Goal: Obtain resource: Download file/media

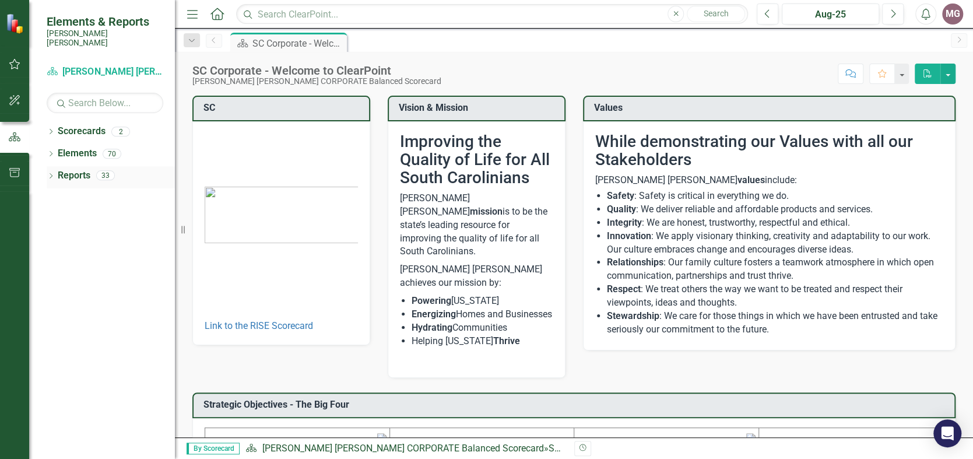
click at [53, 174] on icon "Dropdown" at bounding box center [51, 177] width 8 height 6
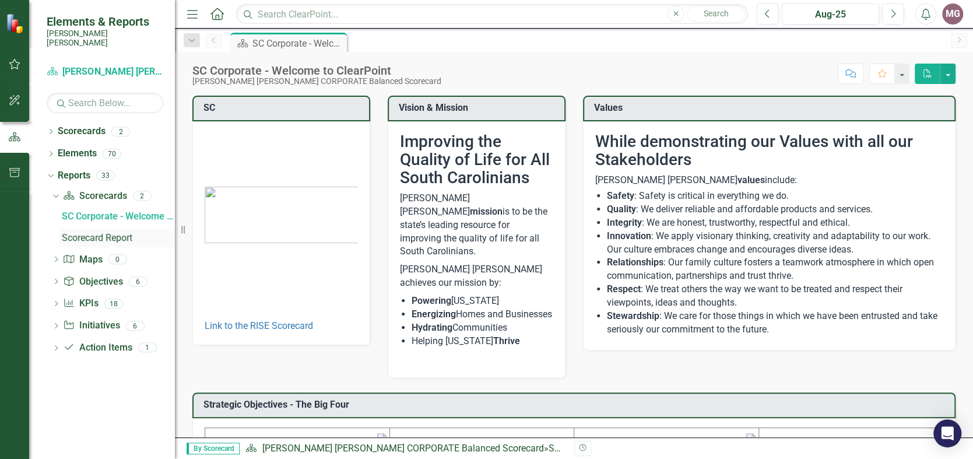
click at [83, 233] on div "Scorecard Report" at bounding box center [118, 238] width 113 height 10
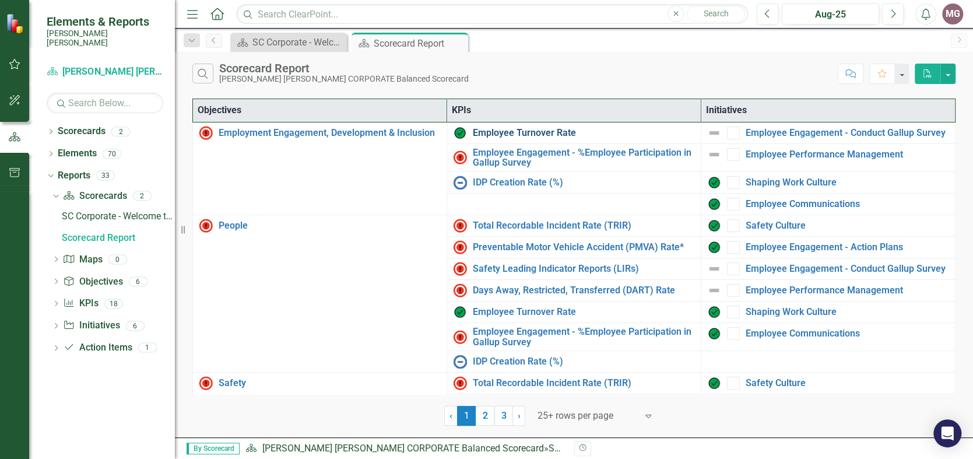
click at [510, 131] on link "Employee Turnover Rate​" at bounding box center [584, 133] width 222 height 10
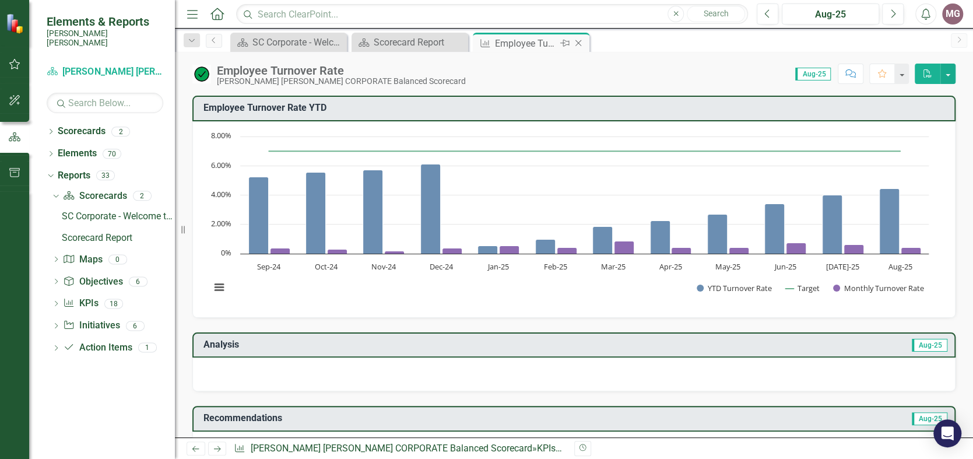
click at [580, 40] on icon "Close" at bounding box center [579, 42] width 12 height 9
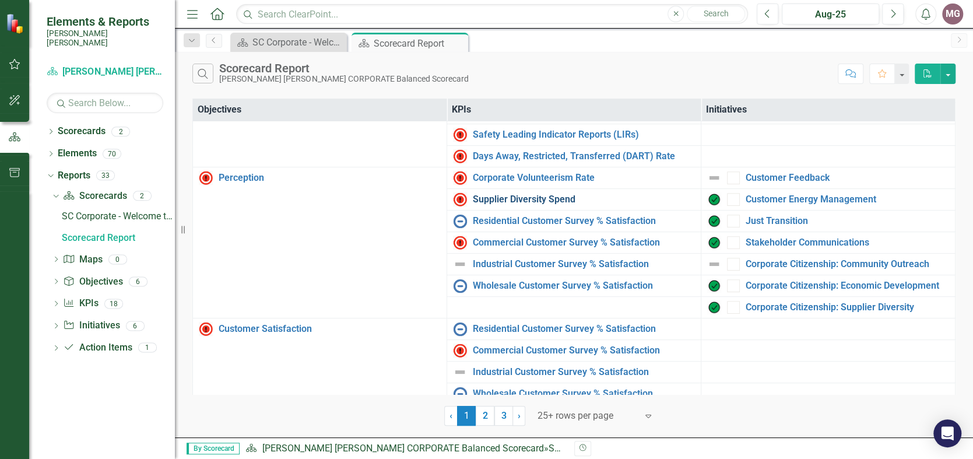
scroll to position [302, 0]
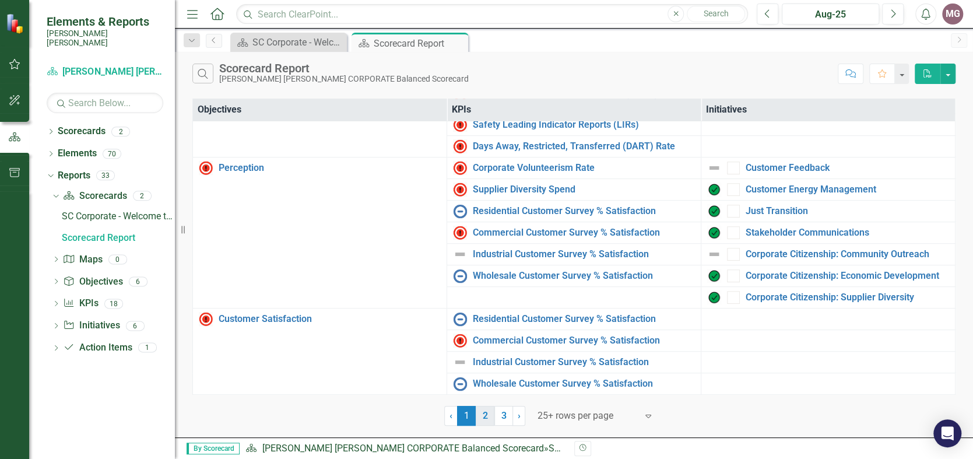
click at [486, 415] on link "2" at bounding box center [485, 416] width 19 height 20
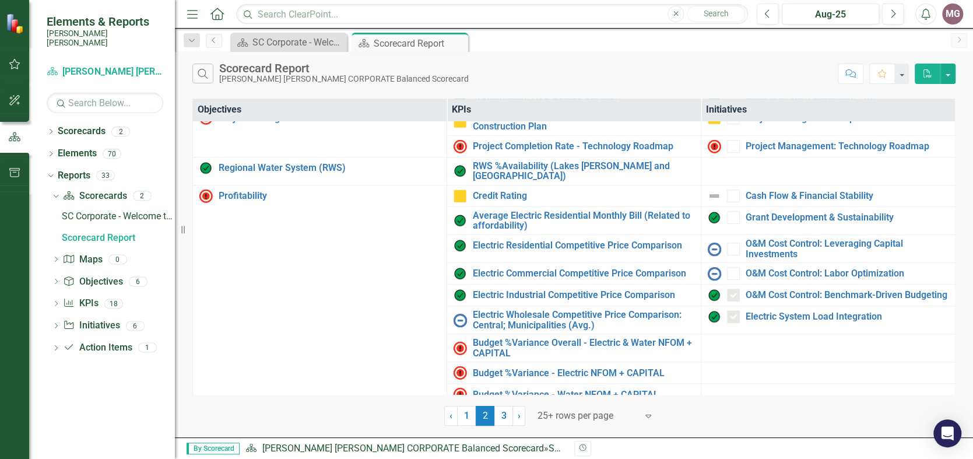
scroll to position [436, 0]
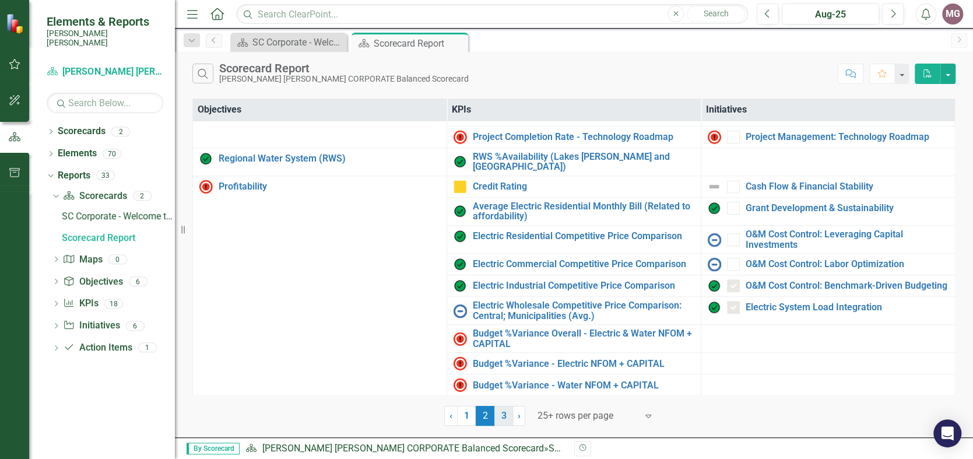
click at [502, 412] on link "3" at bounding box center [504, 416] width 19 height 20
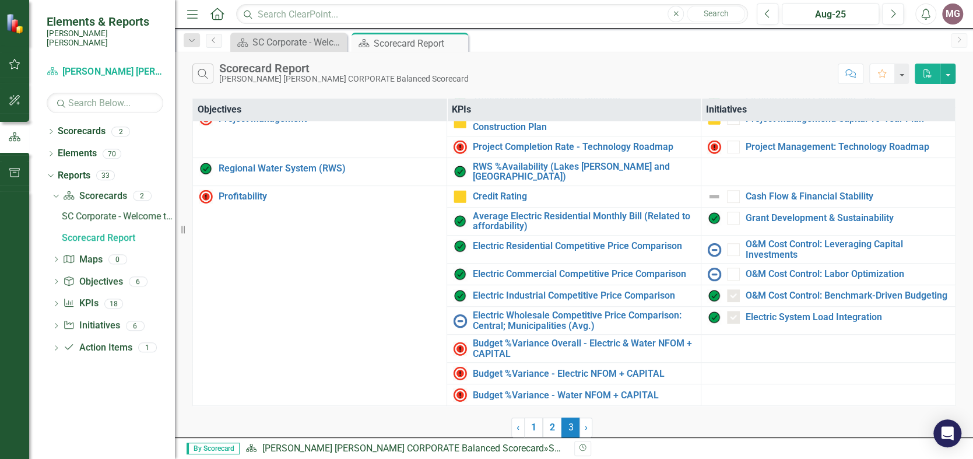
scroll to position [0, 0]
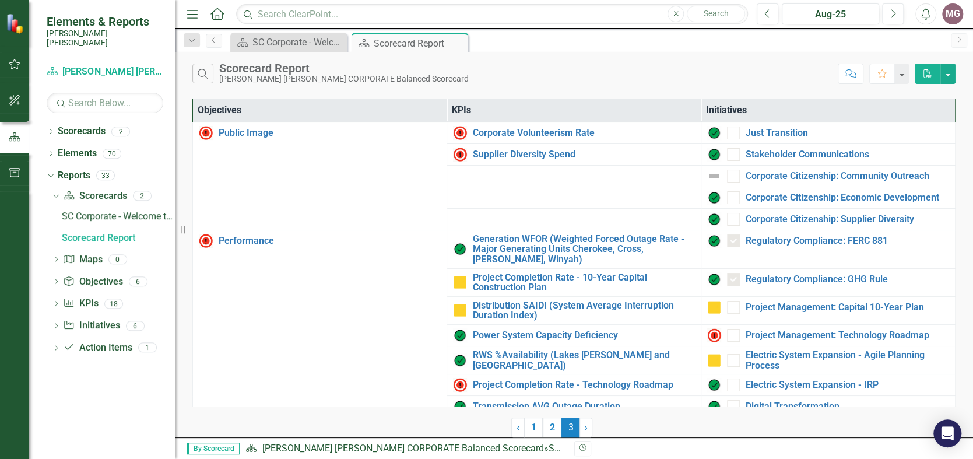
checkbox input "true"
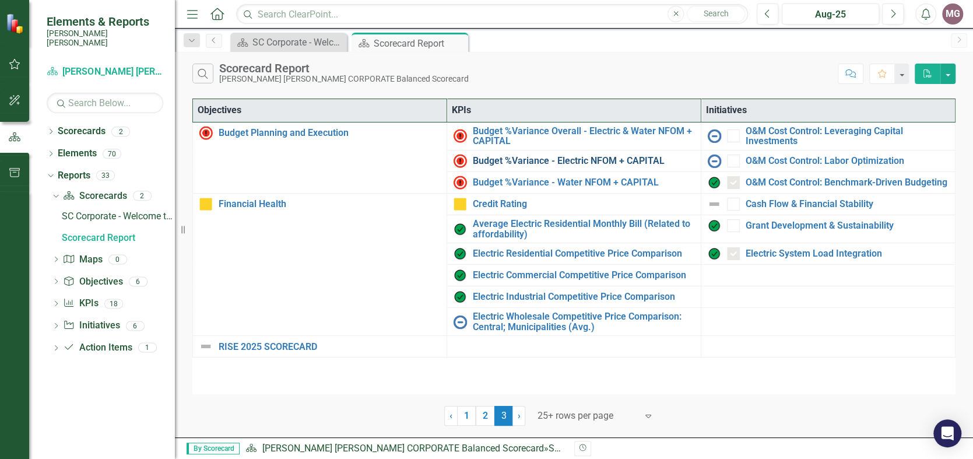
click at [591, 157] on link "Budget %Variance​ - Electric NFOM + CAPITAL" at bounding box center [584, 161] width 222 height 10
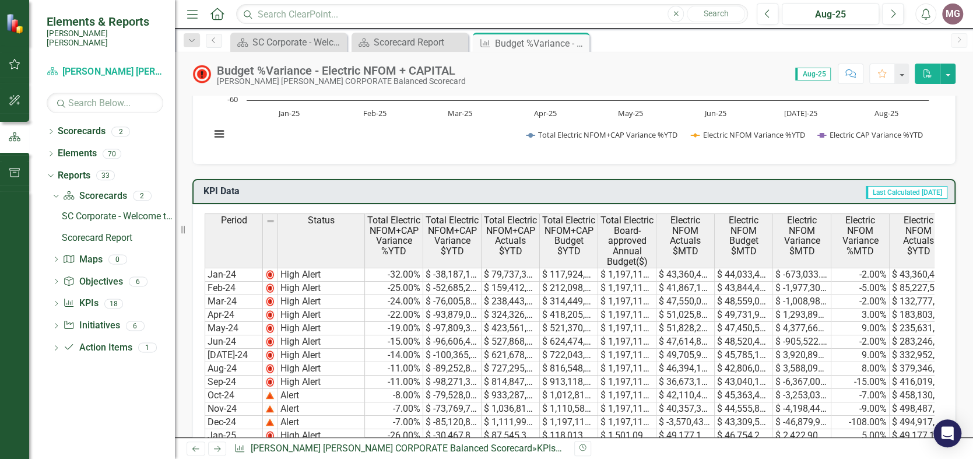
scroll to position [58, 0]
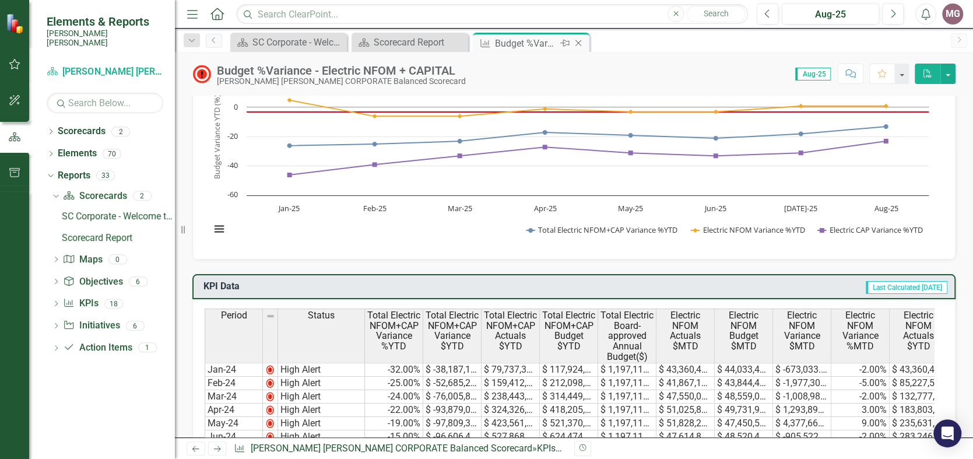
click at [577, 41] on icon "Close" at bounding box center [579, 42] width 12 height 9
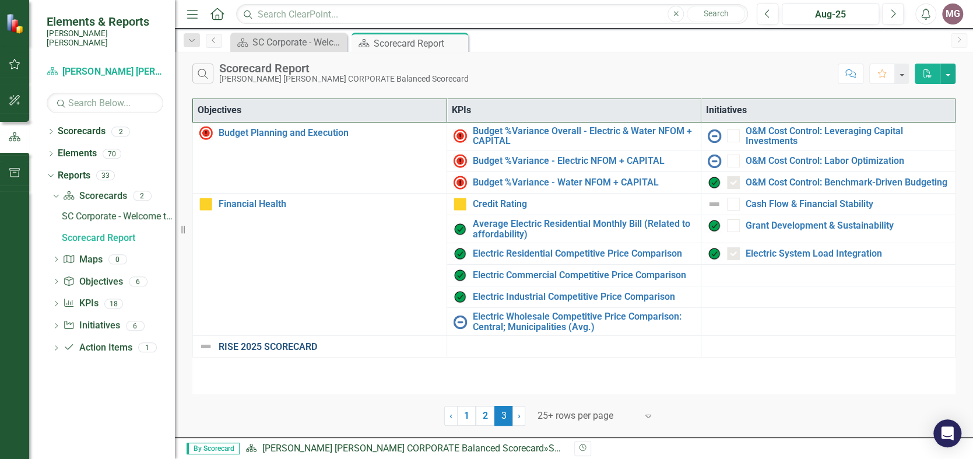
click at [283, 345] on link "RISE 2025 SCORECARD" at bounding box center [330, 347] width 222 height 10
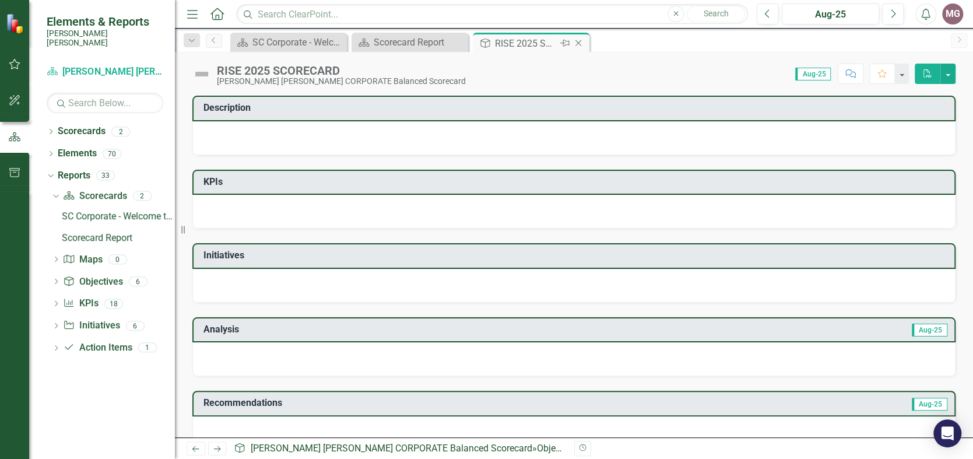
click at [581, 38] on icon "Close" at bounding box center [579, 42] width 12 height 9
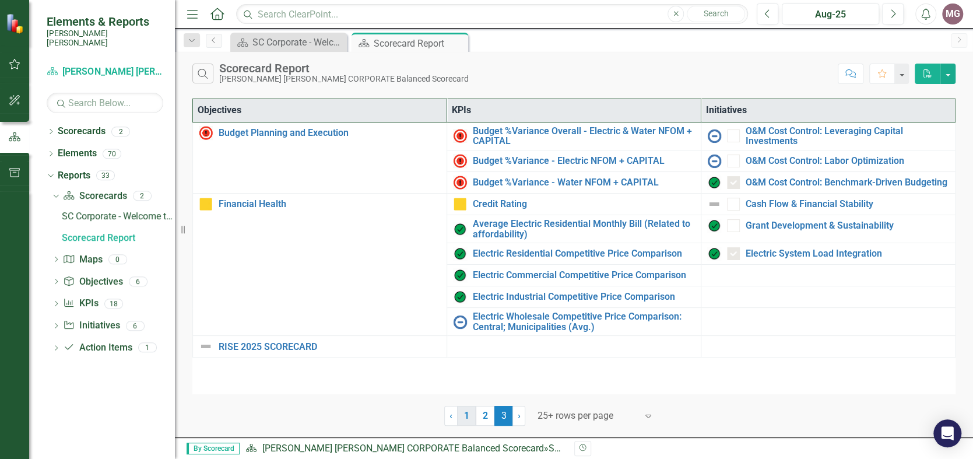
click at [469, 415] on link "1" at bounding box center [466, 416] width 19 height 20
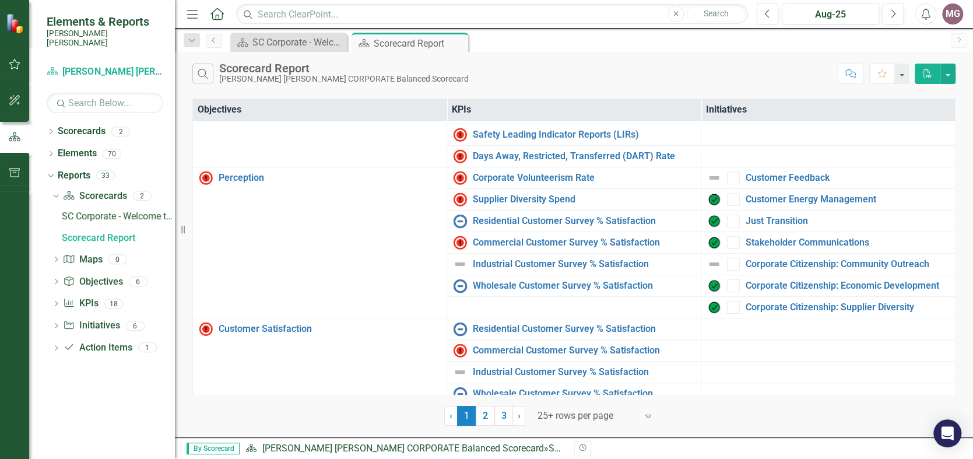
scroll to position [310, 0]
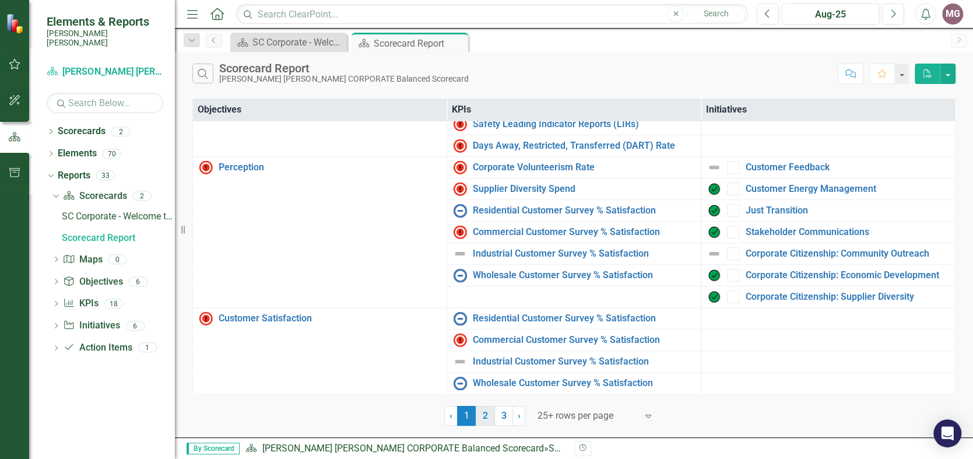
click at [489, 416] on link "2" at bounding box center [485, 416] width 19 height 20
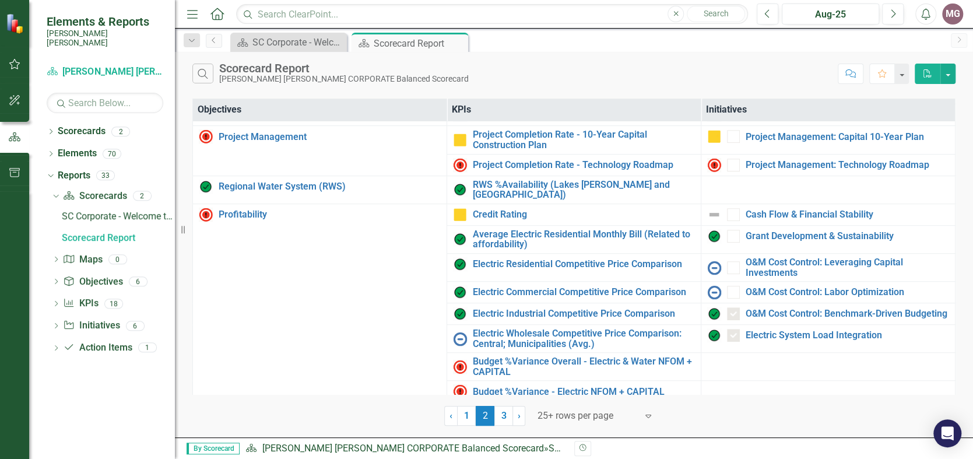
scroll to position [439, 0]
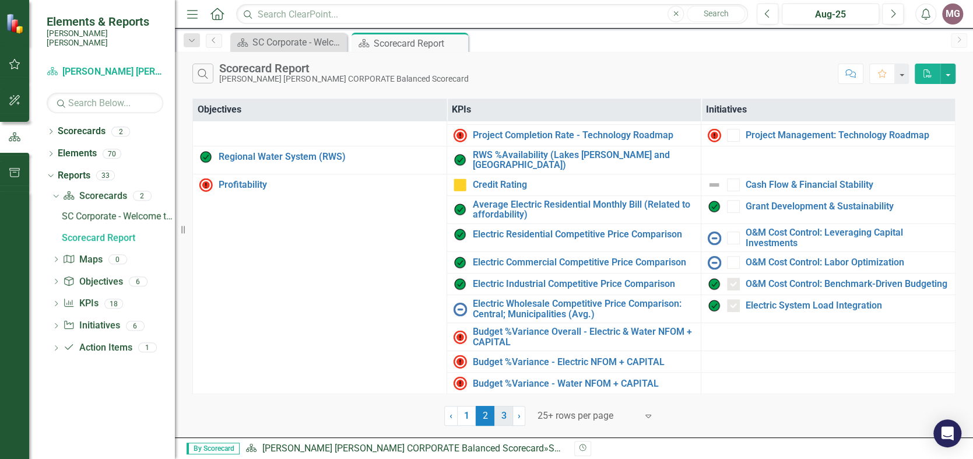
click at [503, 419] on link "3" at bounding box center [504, 416] width 19 height 20
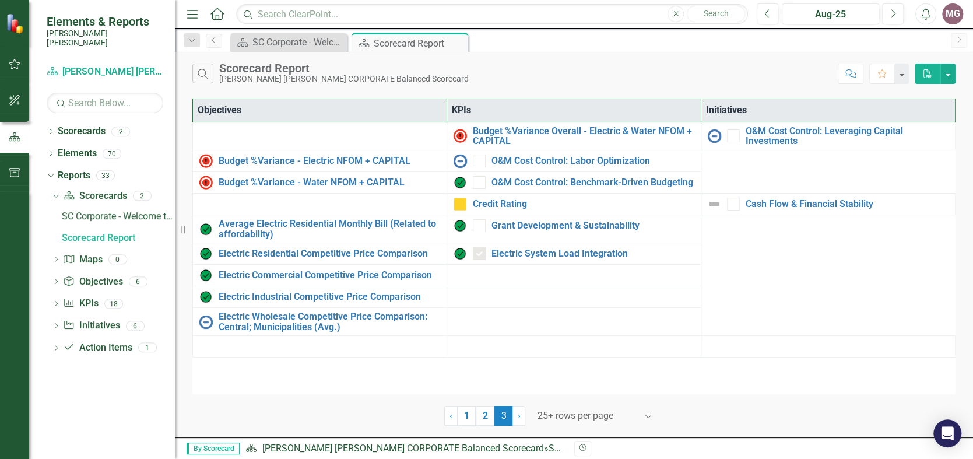
scroll to position [0, 0]
checkbox input "true"
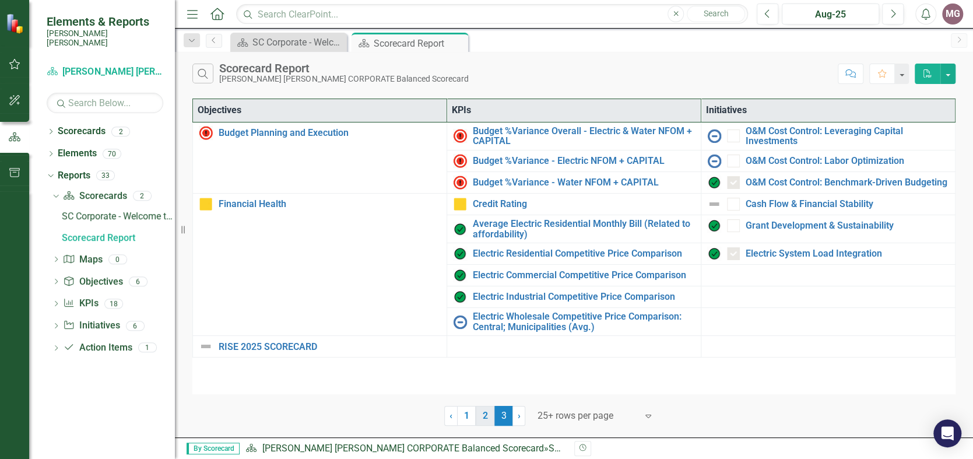
click at [485, 418] on link "2" at bounding box center [485, 416] width 19 height 20
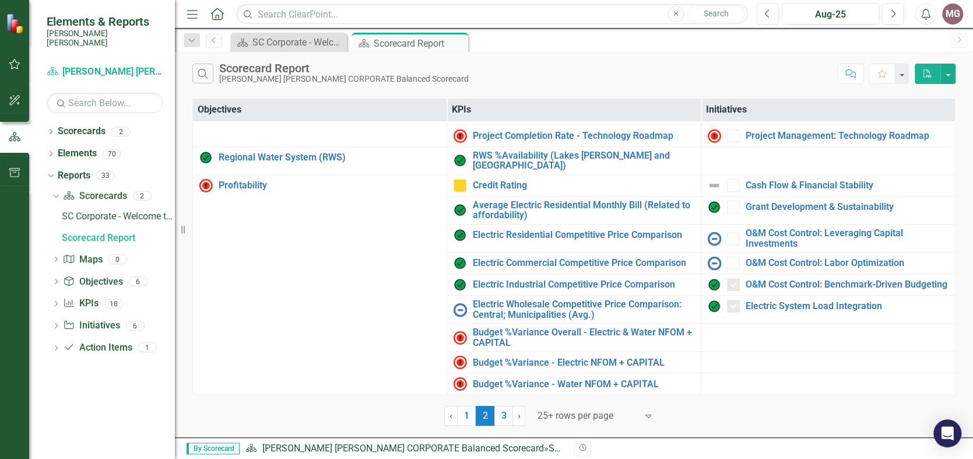
scroll to position [439, 0]
click at [805, 180] on link "Cash Flow & Financial Stability" at bounding box center [848, 185] width 204 height 10
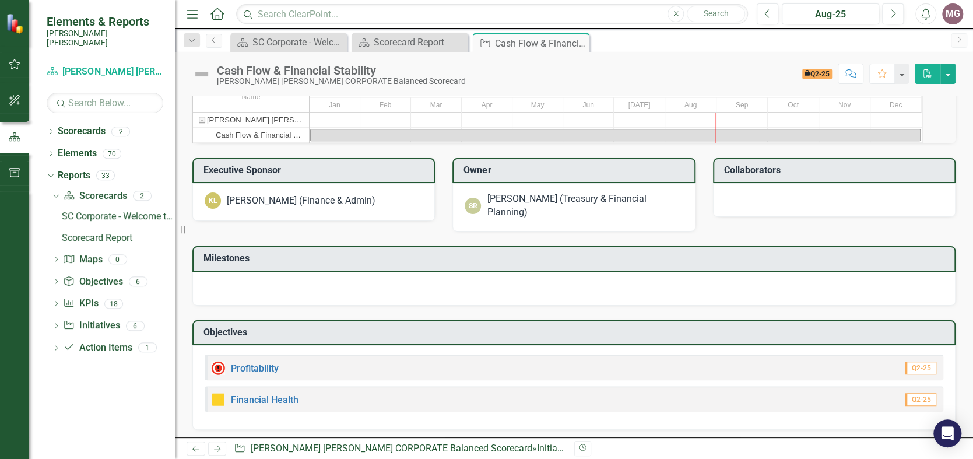
scroll to position [620, 0]
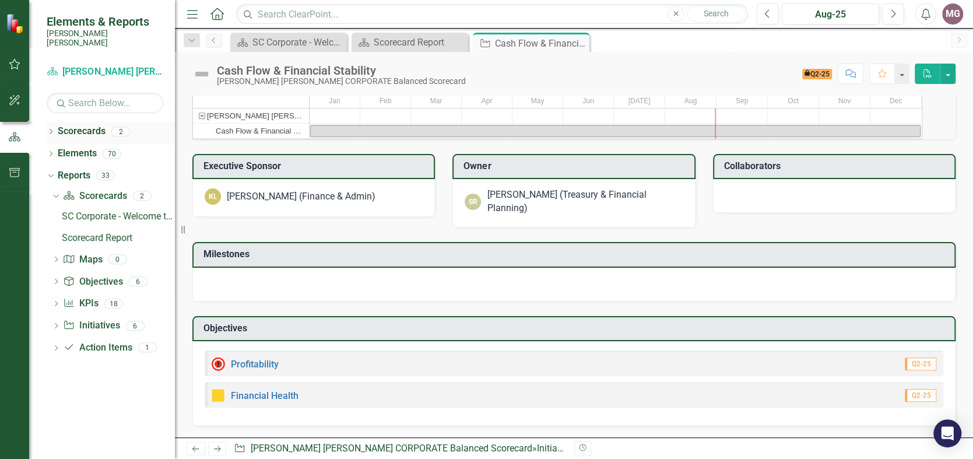
click at [69, 125] on link "Scorecards" at bounding box center [82, 131] width 48 height 13
click at [52, 129] on icon "Dropdown" at bounding box center [51, 132] width 8 height 6
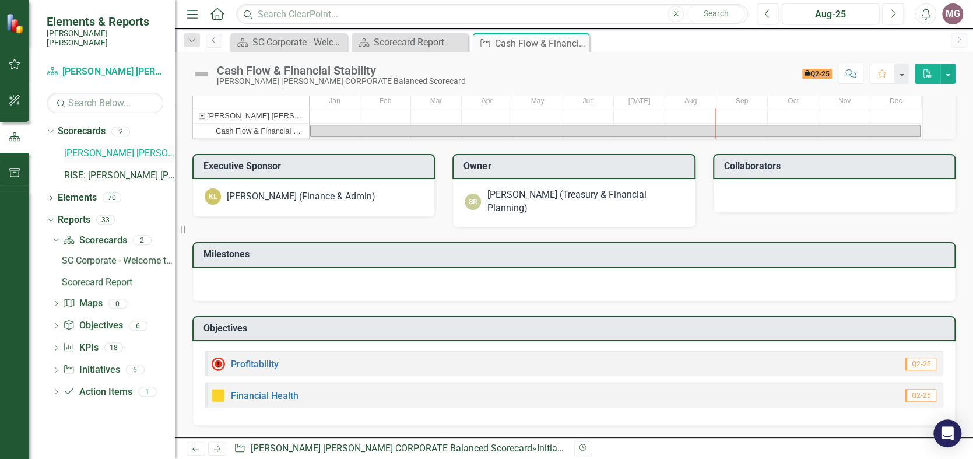
click at [89, 148] on link "[PERSON_NAME] [PERSON_NAME] CORPORATE Balanced Scorecard" at bounding box center [119, 153] width 111 height 13
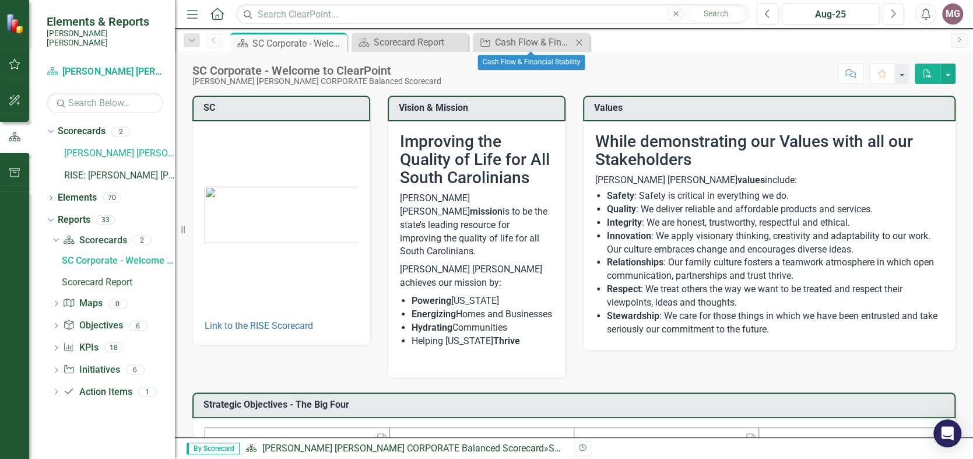
click at [581, 44] on icon at bounding box center [579, 42] width 6 height 6
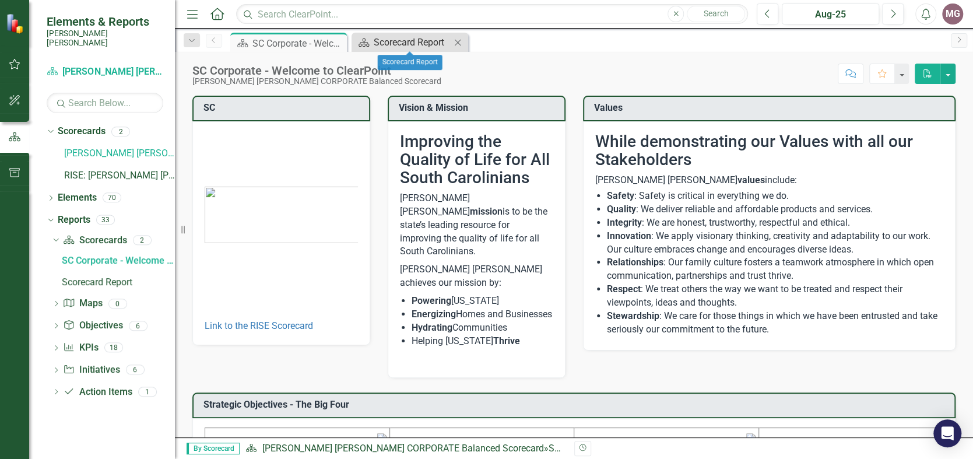
click at [430, 42] on div "Scorecard Report" at bounding box center [412, 42] width 77 height 15
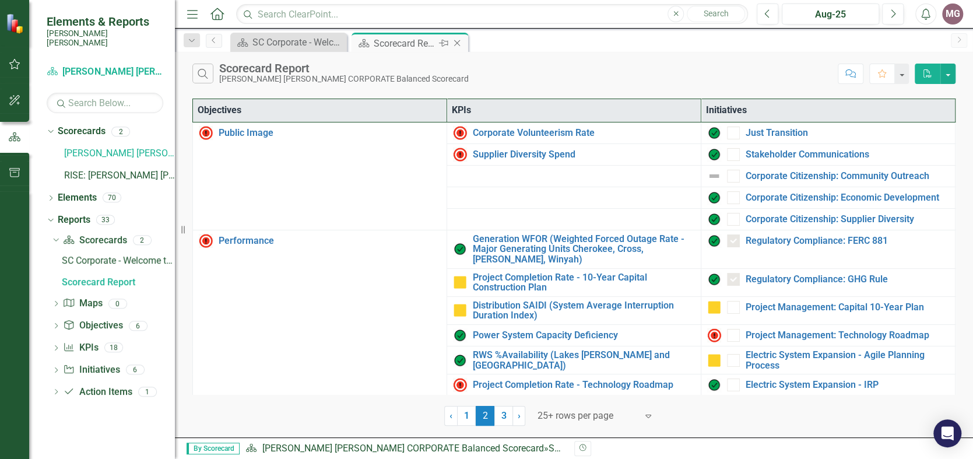
click at [456, 42] on icon at bounding box center [457, 43] width 6 height 6
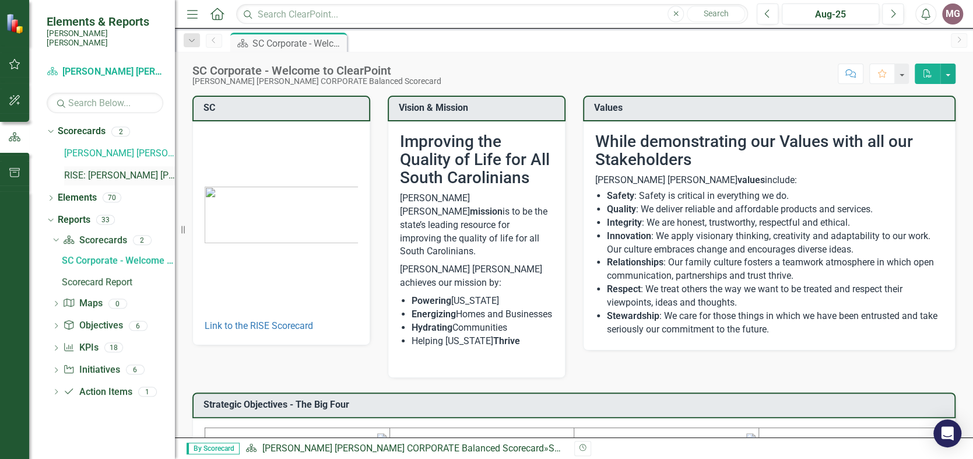
click at [124, 171] on link "RISE: [PERSON_NAME] [PERSON_NAME] Recognizing Innovation, Safety and Excellence" at bounding box center [119, 175] width 111 height 13
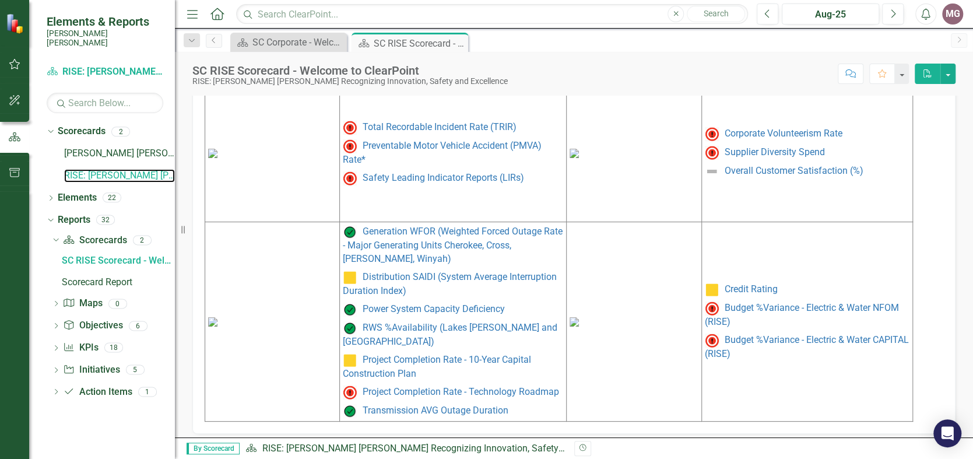
scroll to position [286, 0]
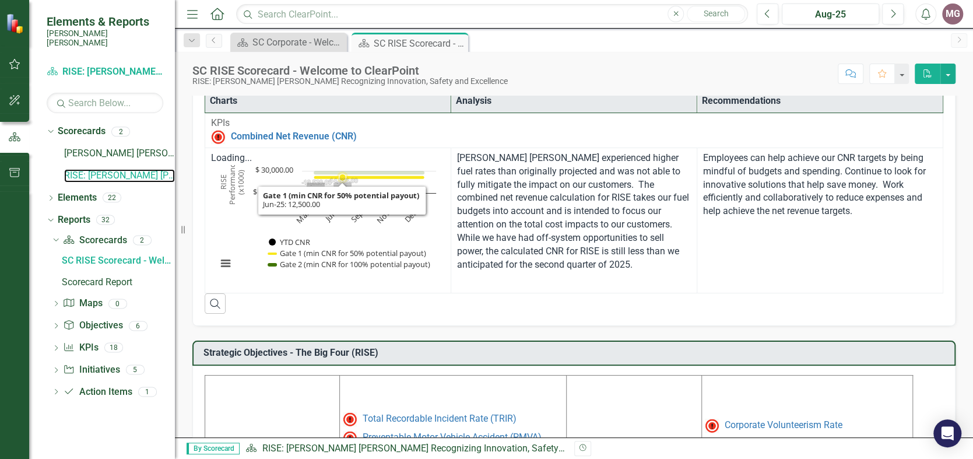
click at [338, 171] on rect "Interactive chart" at bounding box center [326, 223] width 231 height 117
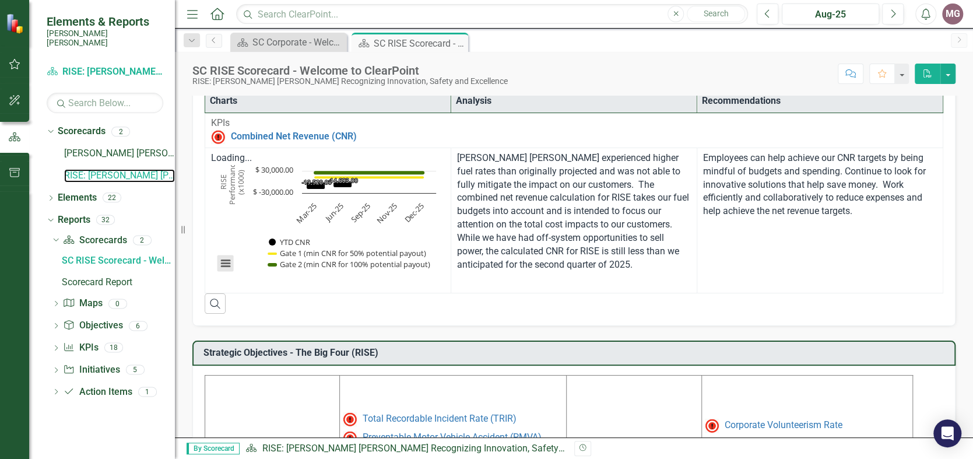
click at [229, 255] on button "View chart menu, Chart" at bounding box center [226, 263] width 16 height 16
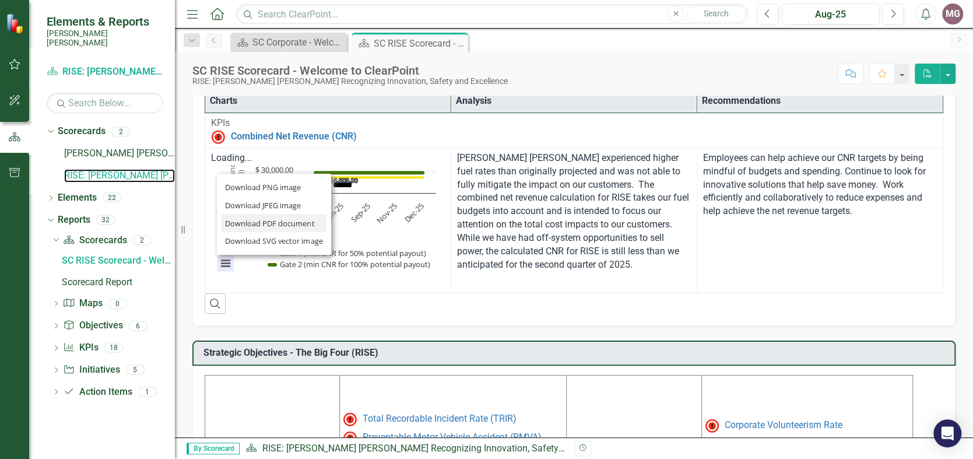
click at [274, 214] on li "Download PDF document" at bounding box center [274, 223] width 105 height 18
